Goal: Task Accomplishment & Management: Use online tool/utility

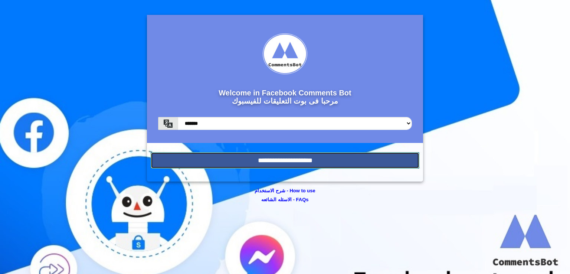
click at [340, 162] on input "**********" at bounding box center [285, 160] width 269 height 16
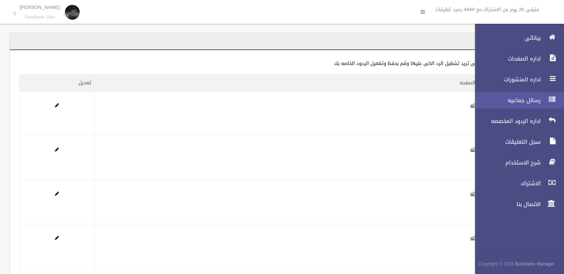
click at [527, 95] on link "رسائل جماعيه" at bounding box center [516, 100] width 95 height 16
